Goal: Go to known website: Access a specific website the user already knows

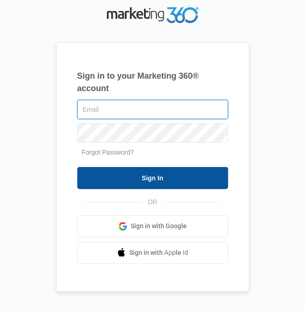
type input "[EMAIL_ADDRESS][DOMAIN_NAME]"
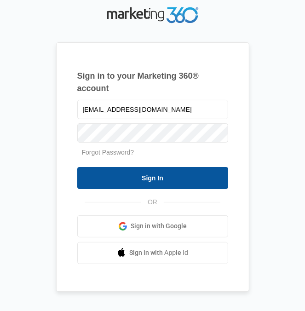
click at [146, 176] on input "Sign In" at bounding box center [152, 178] width 151 height 22
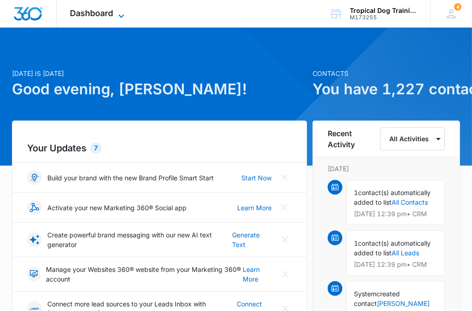
click at [103, 9] on span "Dashboard" at bounding box center [91, 13] width 43 height 10
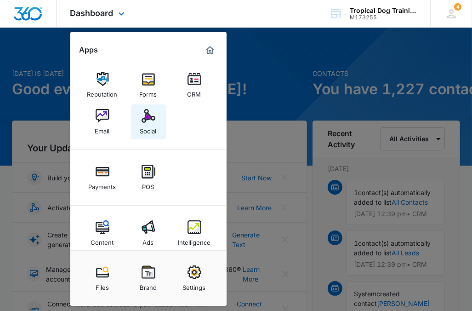
click at [154, 129] on div "Social" at bounding box center [148, 129] width 17 height 12
